Goal: Transaction & Acquisition: Purchase product/service

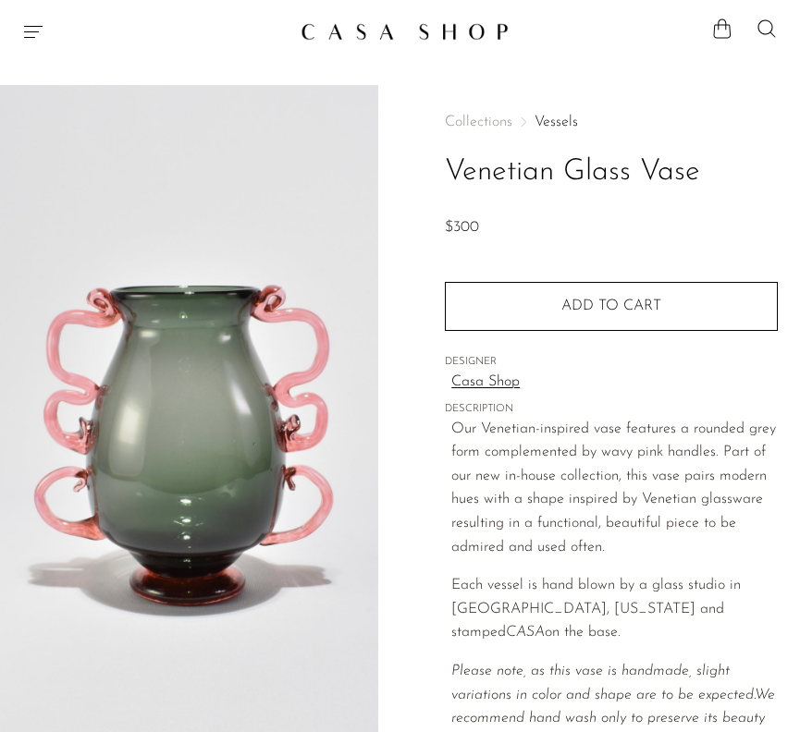
click at [554, 120] on link "Vessels" at bounding box center [555, 122] width 43 height 15
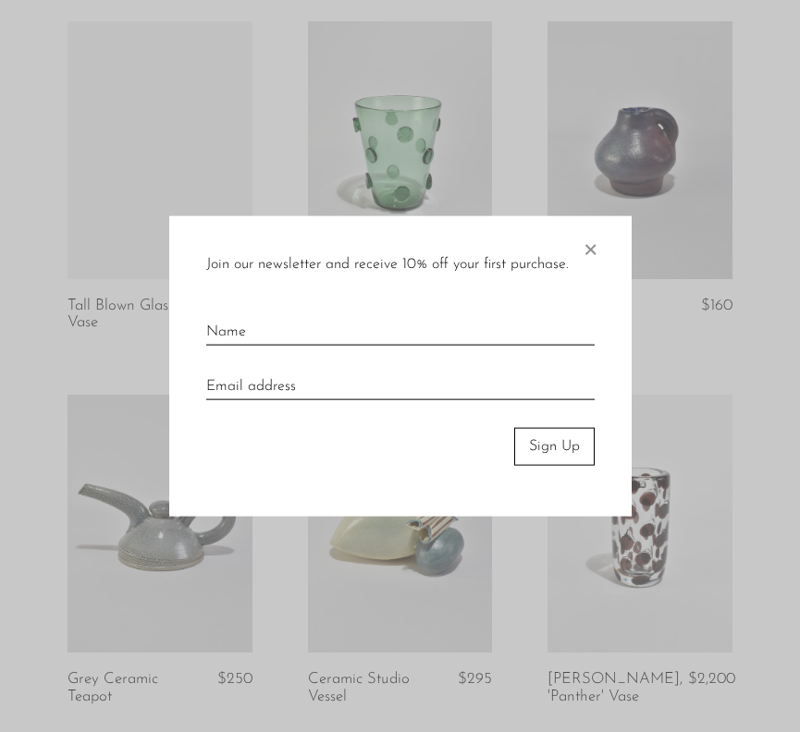
scroll to position [1572, 0]
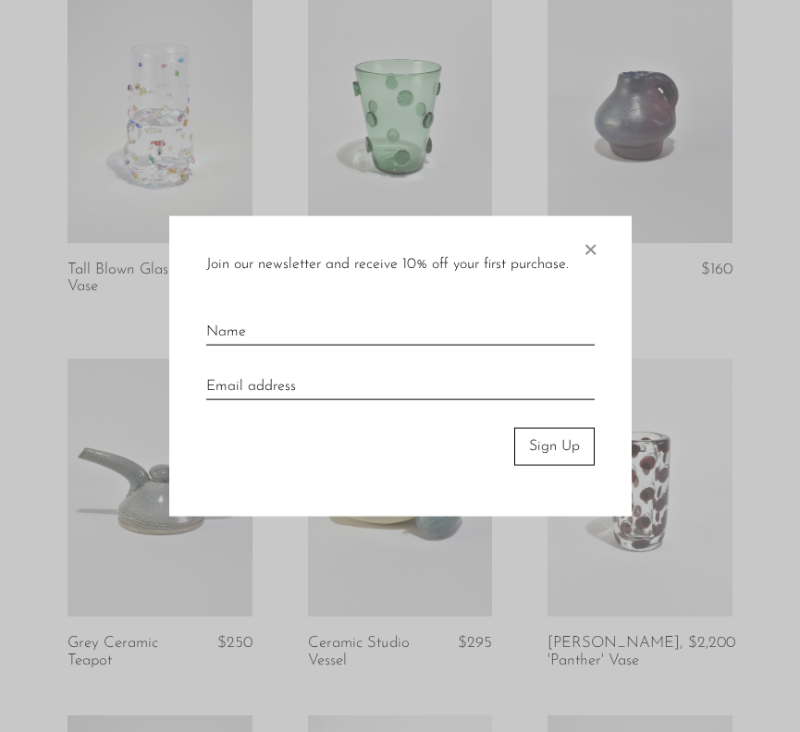
click at [594, 239] on span "×" at bounding box center [589, 245] width 18 height 59
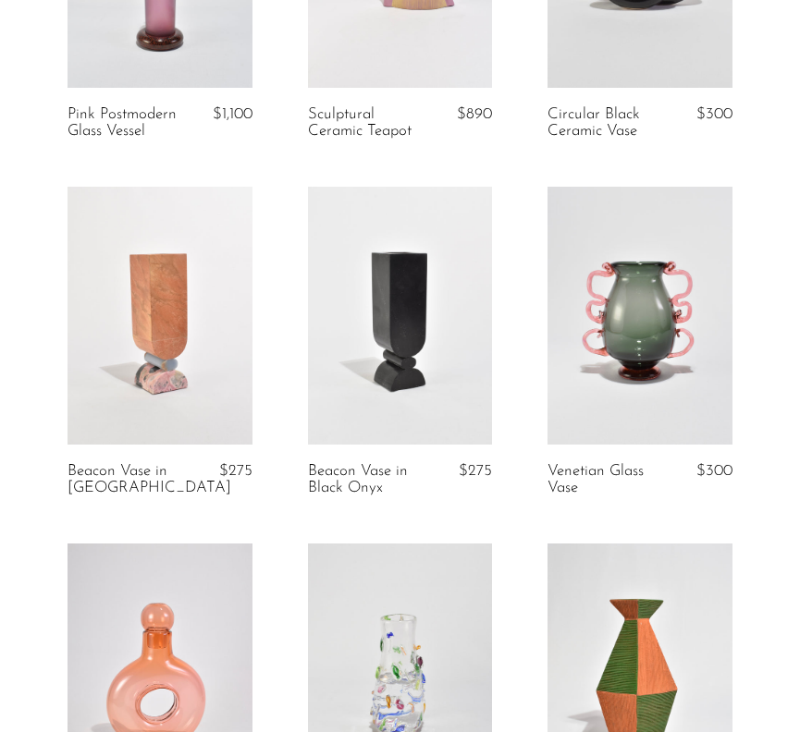
scroll to position [2466, 0]
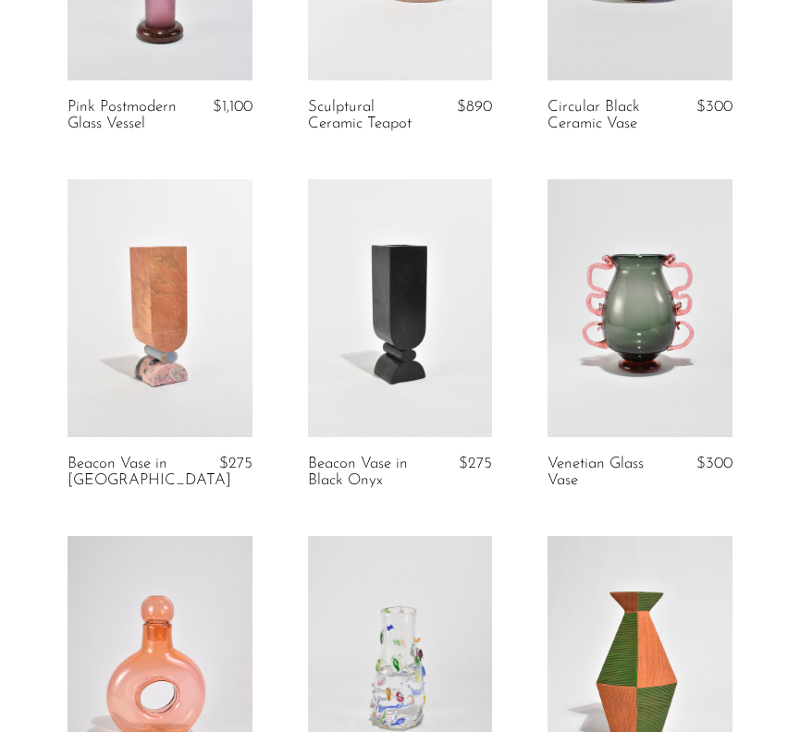
click at [654, 293] on link at bounding box center [639, 308] width 184 height 258
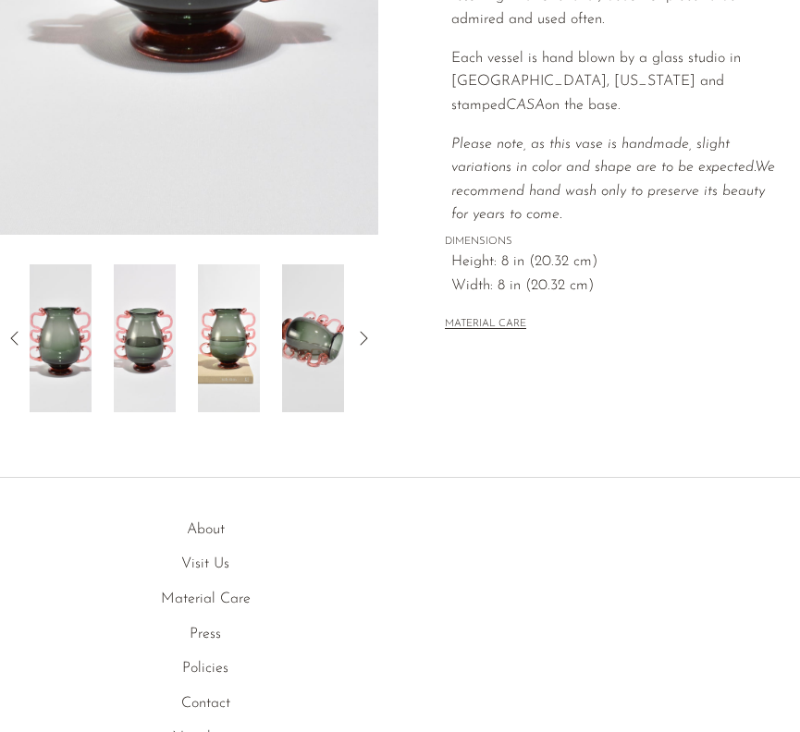
scroll to position [548, 0]
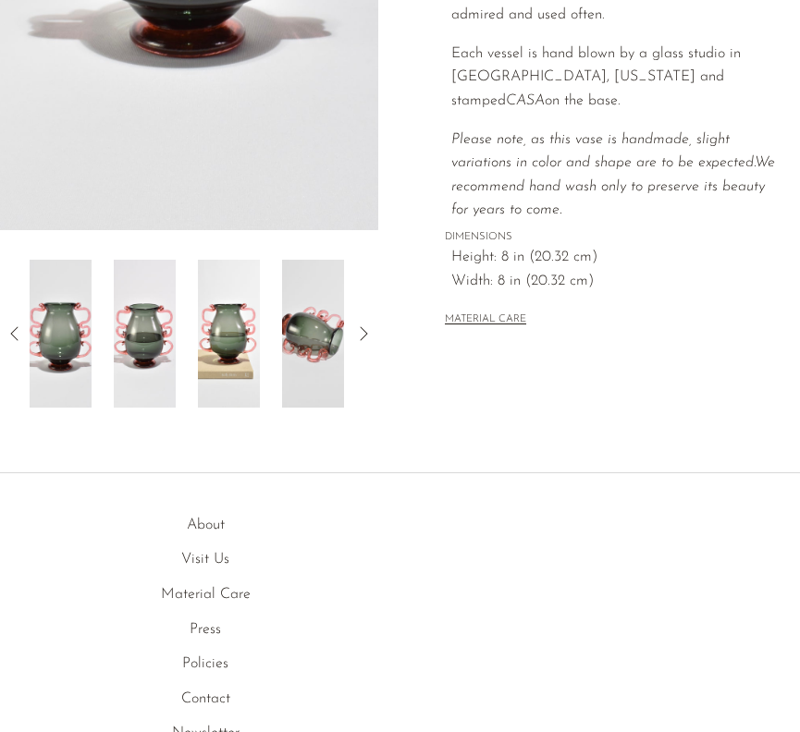
click at [275, 391] on div at bounding box center [189, 334] width 319 height 148
click at [307, 361] on img at bounding box center [313, 334] width 62 height 148
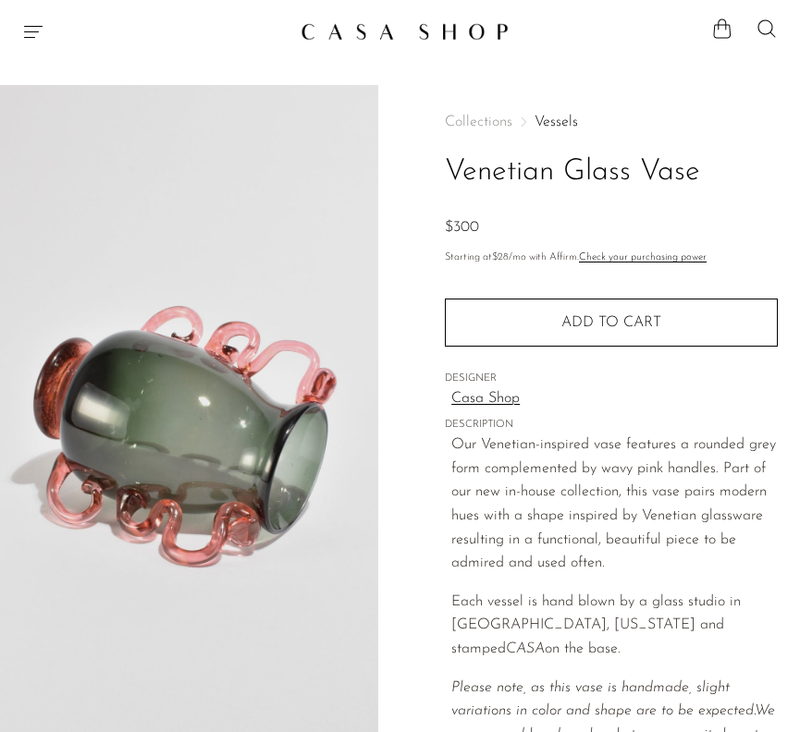
scroll to position [285, 0]
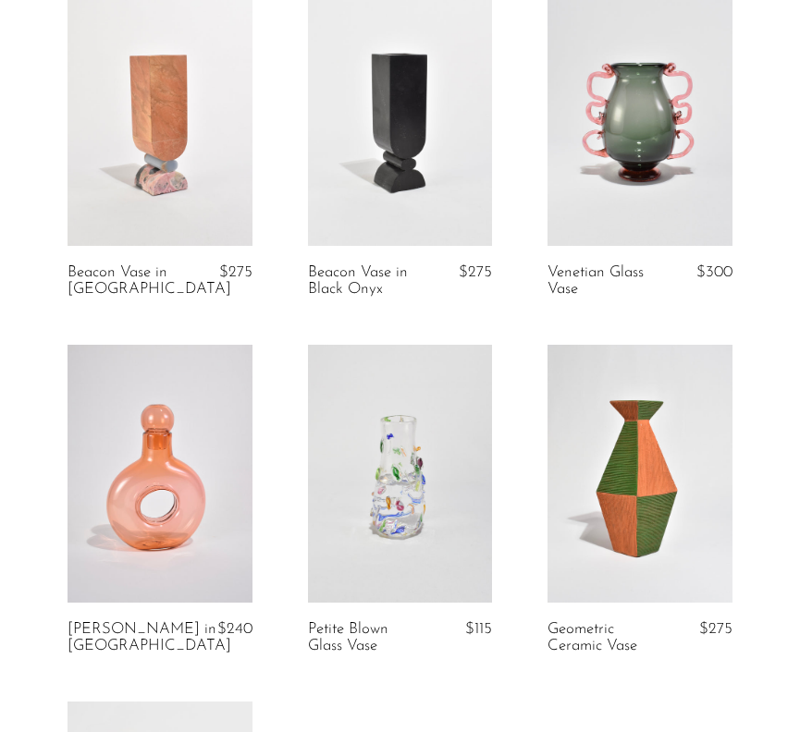
scroll to position [2658, 0]
